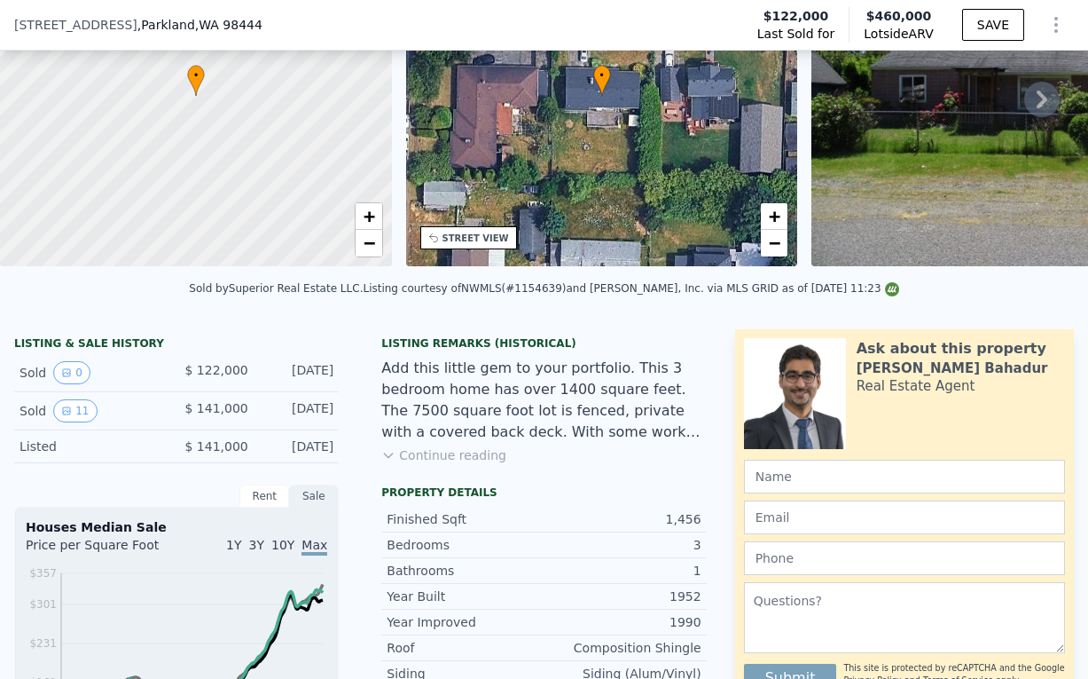
scroll to position [6, 0]
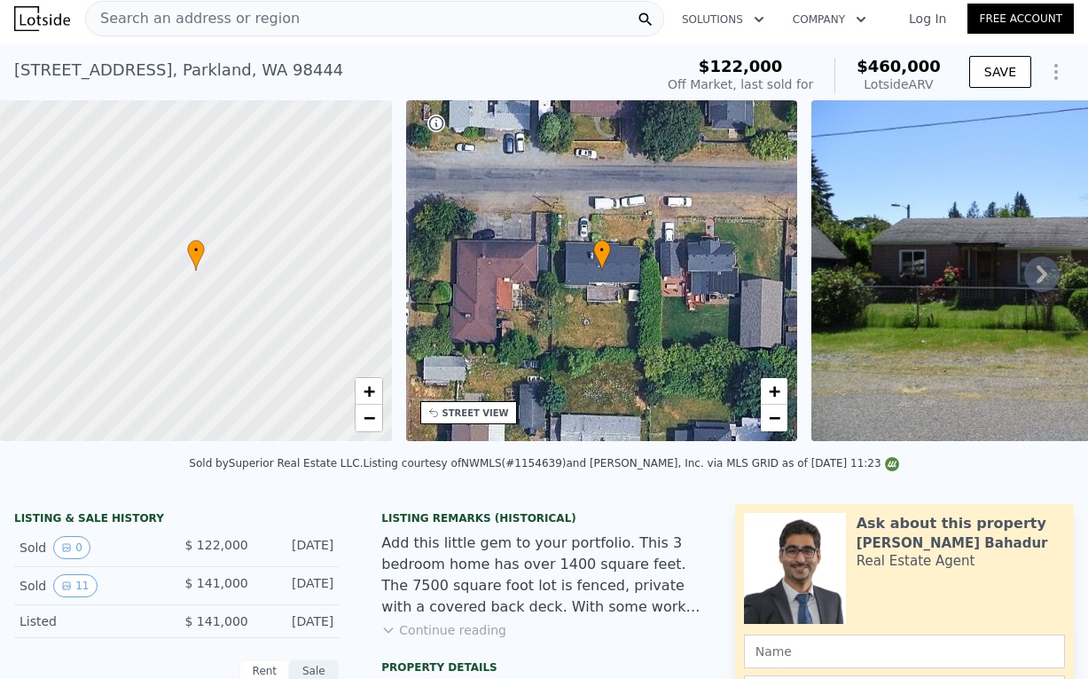
click at [1063, 67] on icon "Show Options" at bounding box center [1056, 71] width 21 height 21
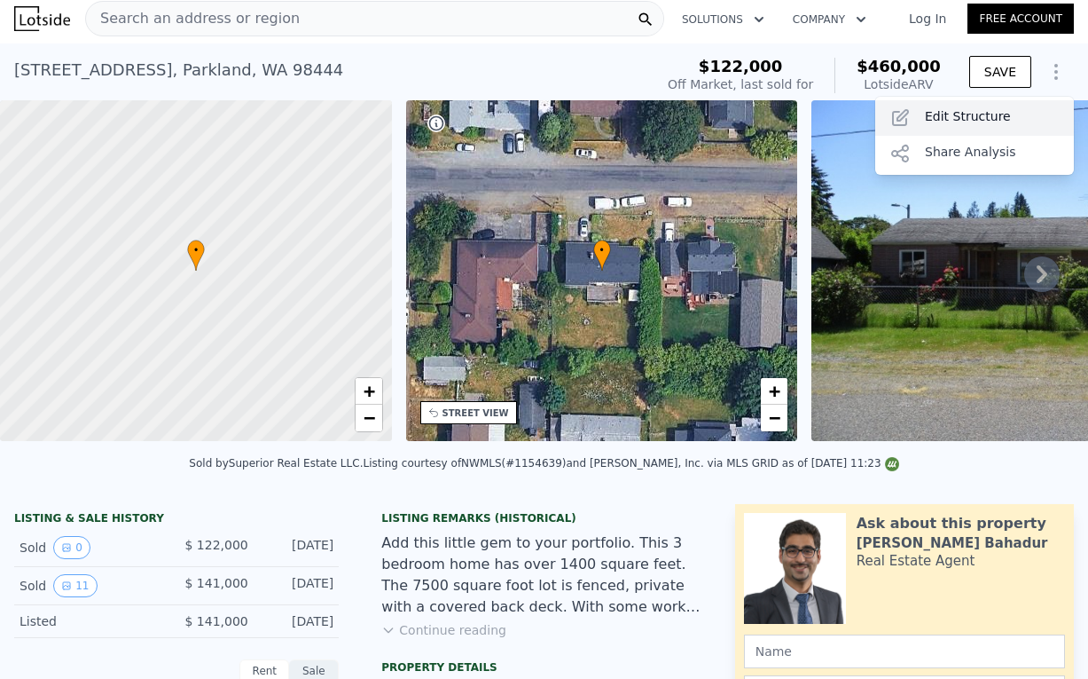
click at [988, 116] on div "Edit Structure" at bounding box center [975, 117] width 199 height 35
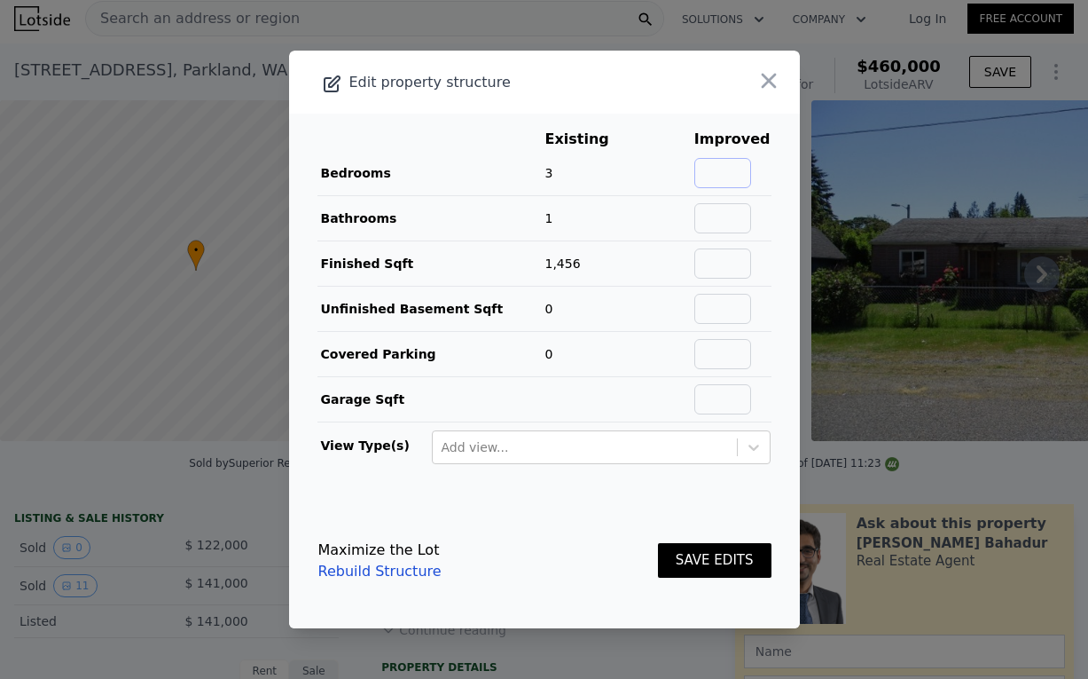
click at [743, 175] on input "text" at bounding box center [723, 173] width 57 height 30
type input "5"
click at [728, 209] on input "text" at bounding box center [723, 218] width 57 height 30
type input "2"
click at [724, 561] on button "SAVE EDITS" at bounding box center [715, 560] width 114 height 35
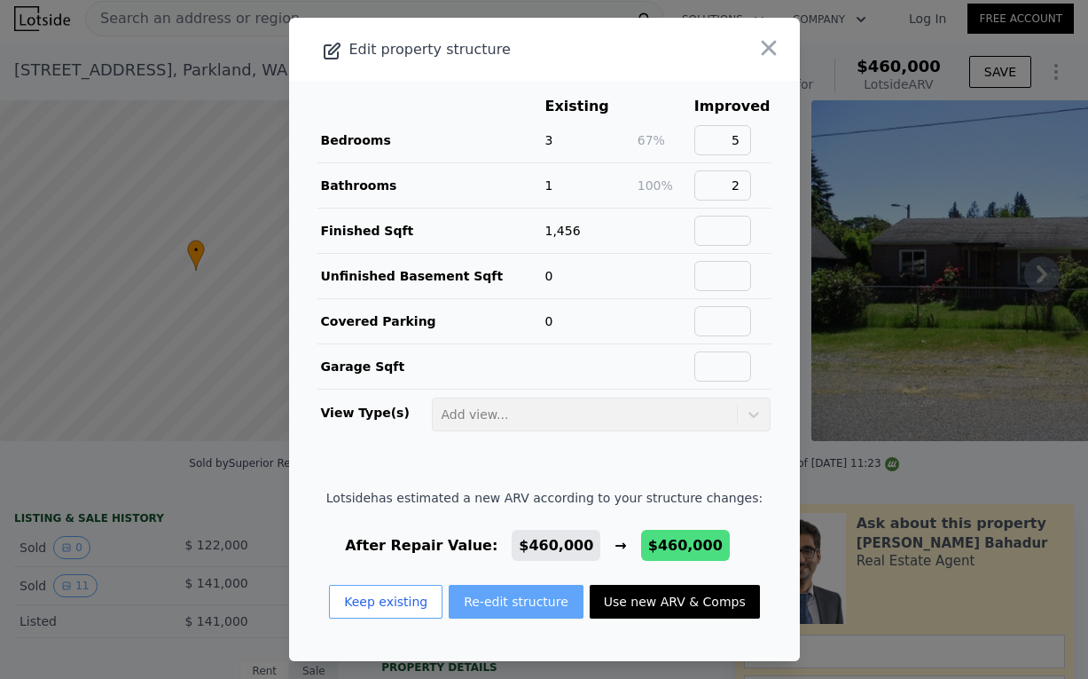
click at [499, 601] on button "Re-edit structure" at bounding box center [516, 602] width 135 height 34
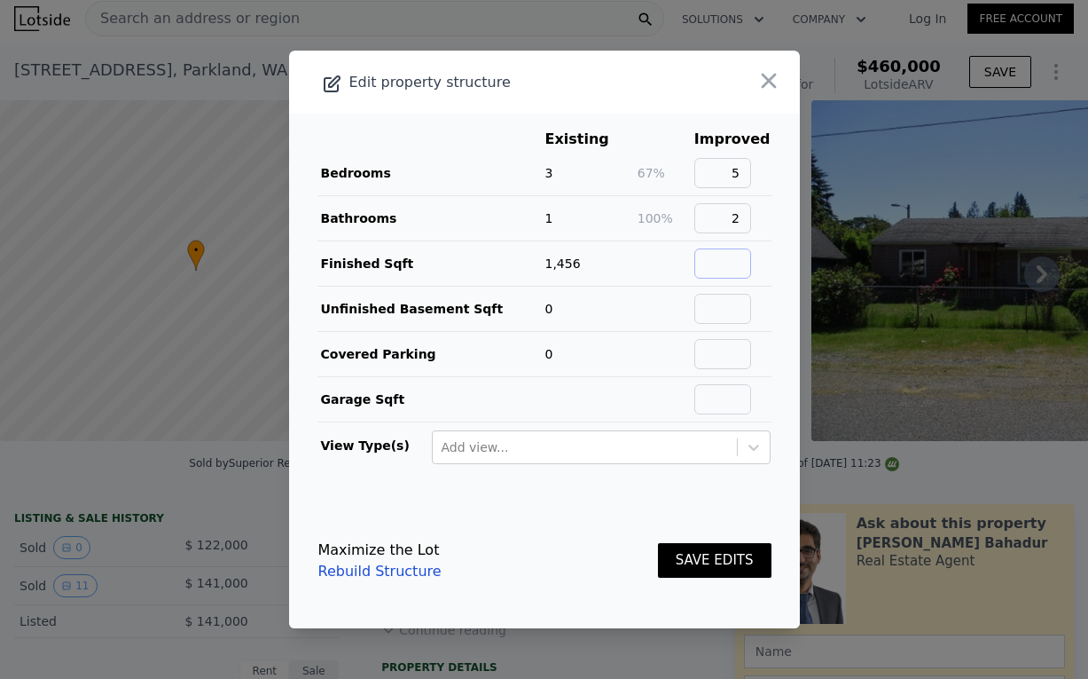
click at [719, 275] on input "text" at bounding box center [723, 263] width 57 height 30
type input "1700"
click at [711, 554] on button "SAVE EDITS" at bounding box center [715, 560] width 114 height 35
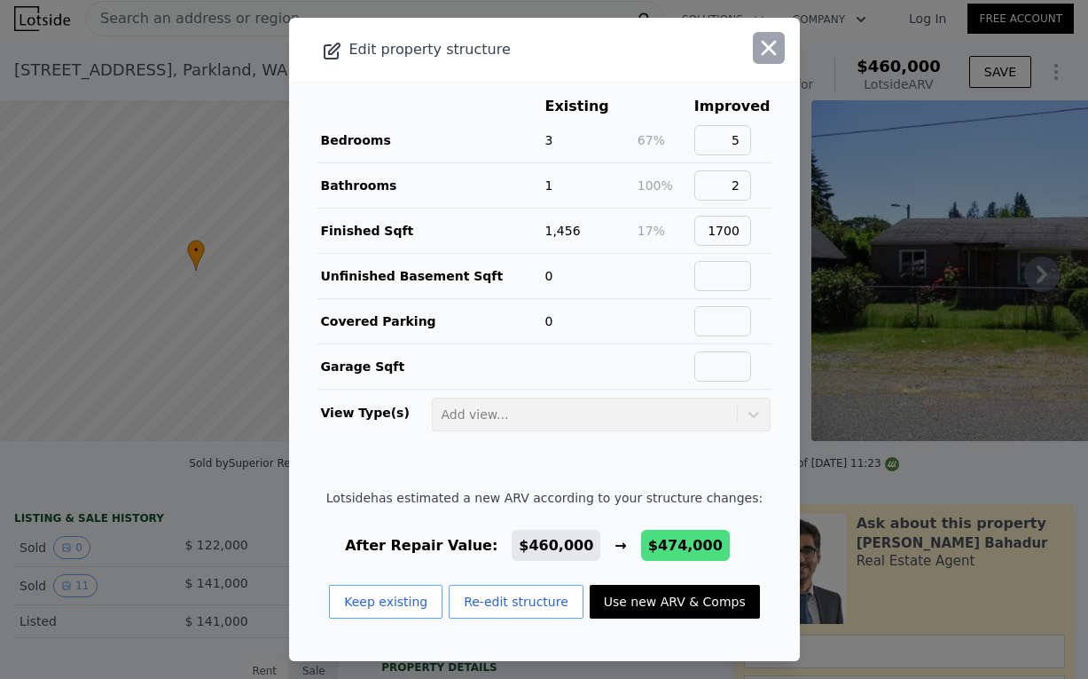
click at [772, 51] on icon "button" at bounding box center [769, 48] width 15 height 15
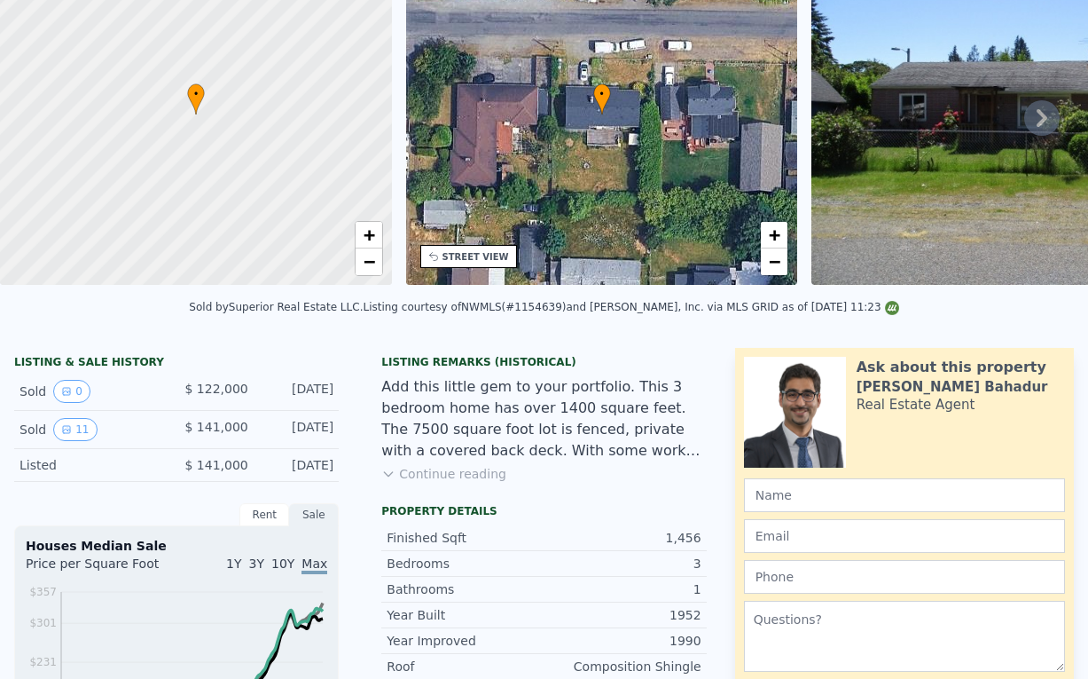
scroll to position [0, 0]
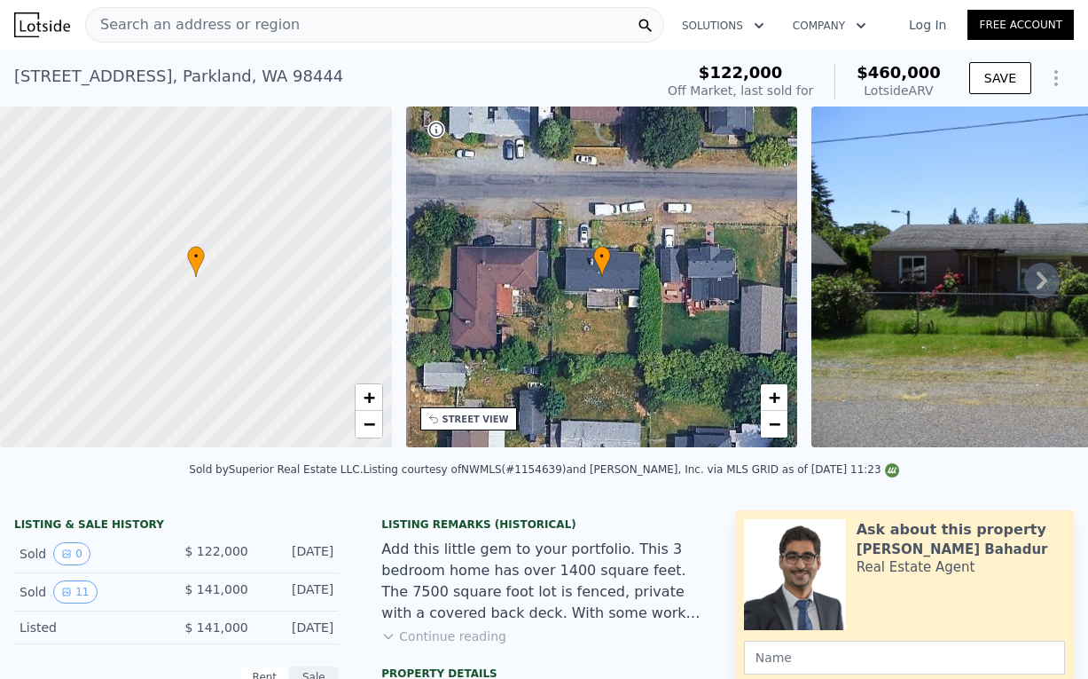
click at [91, 60] on div "[STREET_ADDRESS] Sold [DATE] for $122k (~ARV $460k )" at bounding box center [330, 82] width 633 height 50
click at [90, 75] on div "[STREET_ADDRESS]" at bounding box center [178, 76] width 329 height 25
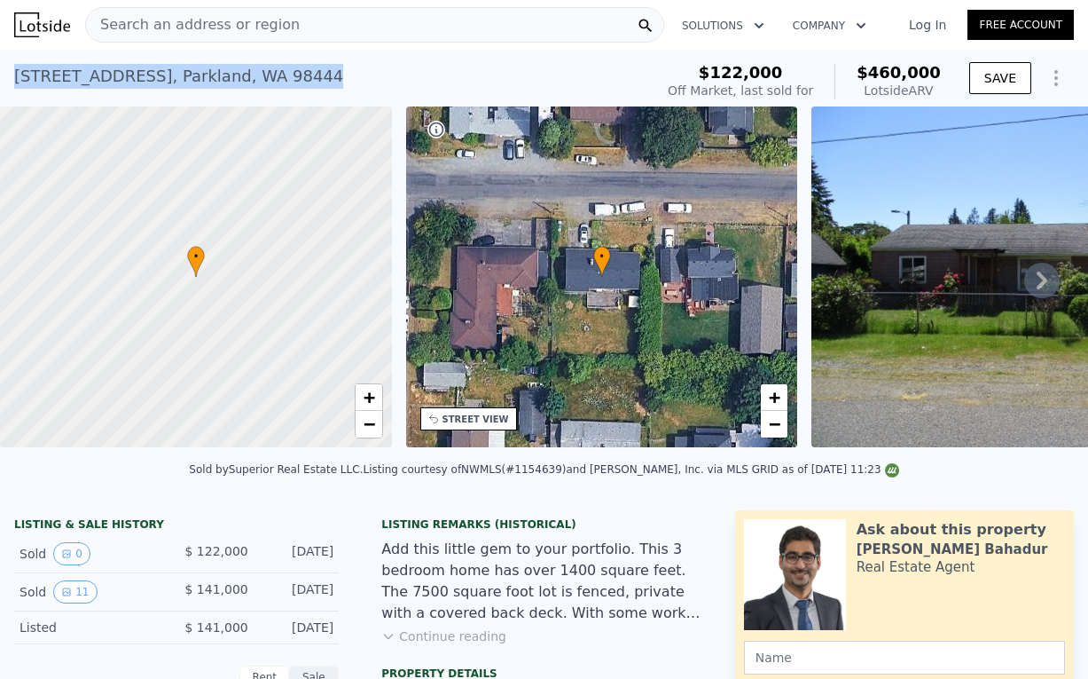
click at [90, 75] on div "[STREET_ADDRESS]" at bounding box center [178, 76] width 329 height 25
copy div "[STREET_ADDRESS] Sold [DATE] for $122k (~ARV $460k )"
